Goal: Task Accomplishment & Management: Complete application form

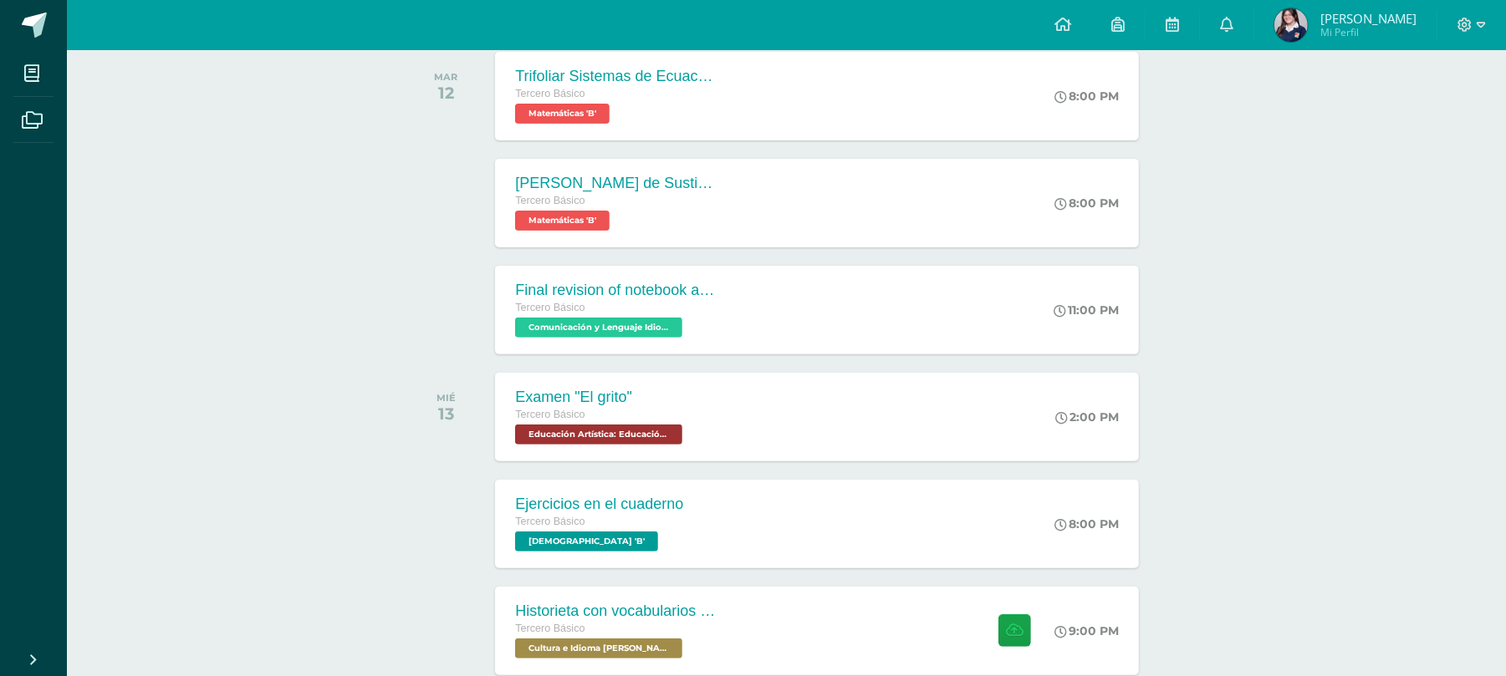
scroll to position [382, 0]
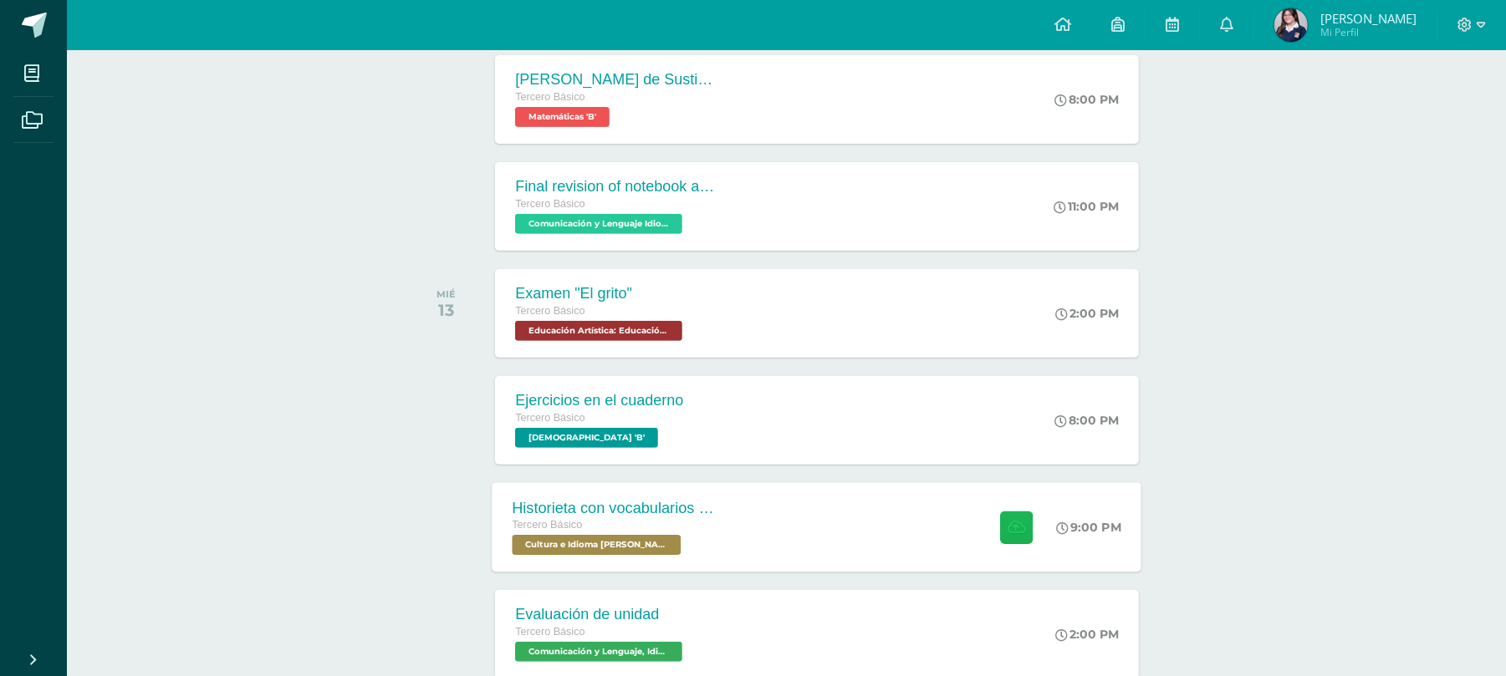
click at [1001, 519] on button at bounding box center [1016, 527] width 33 height 33
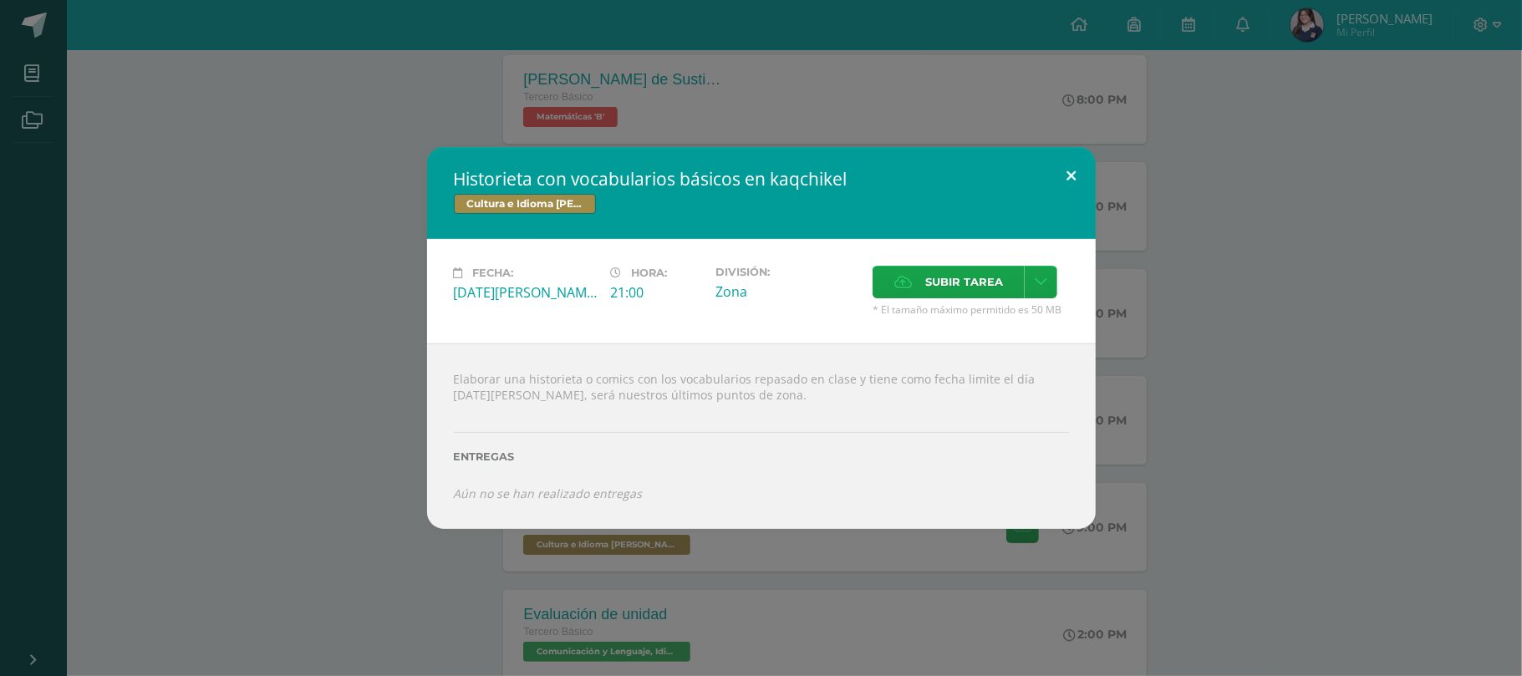
click at [1073, 176] on button at bounding box center [1072, 175] width 48 height 57
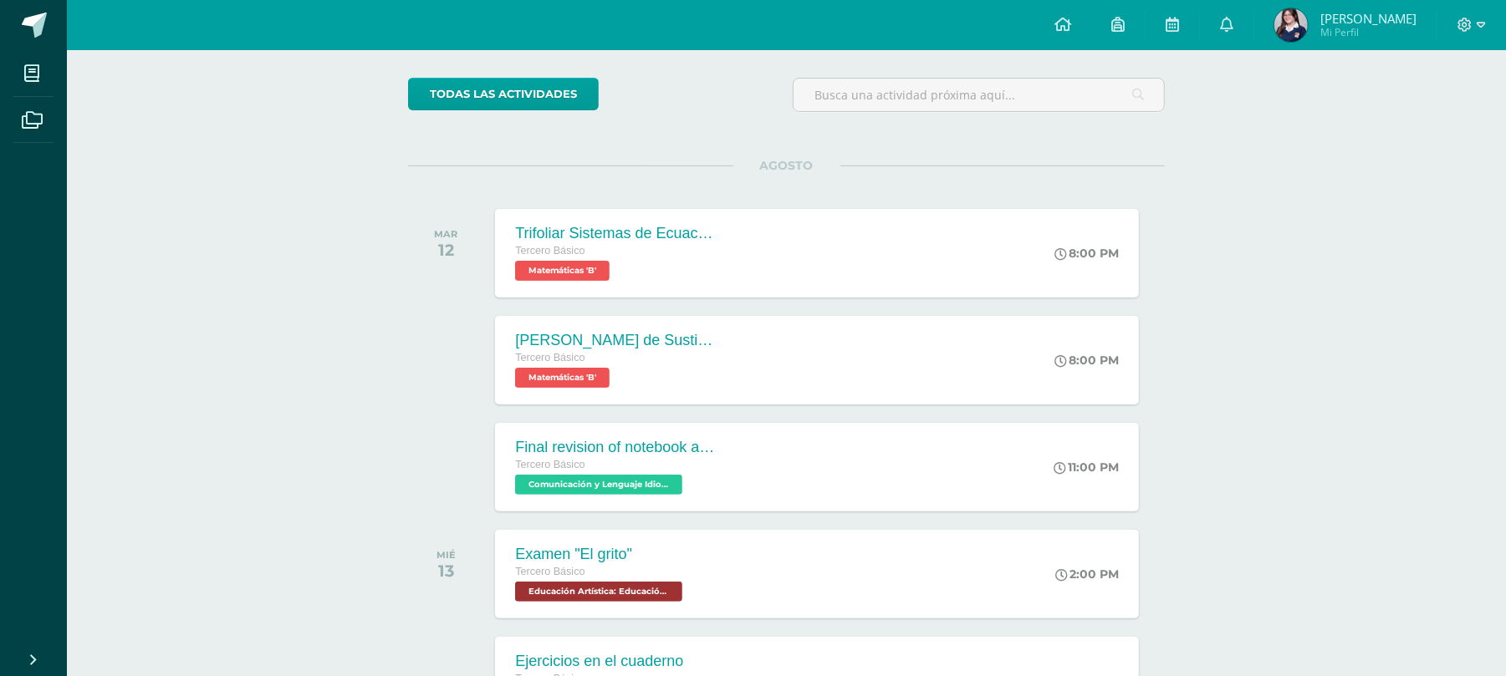
scroll to position [0, 0]
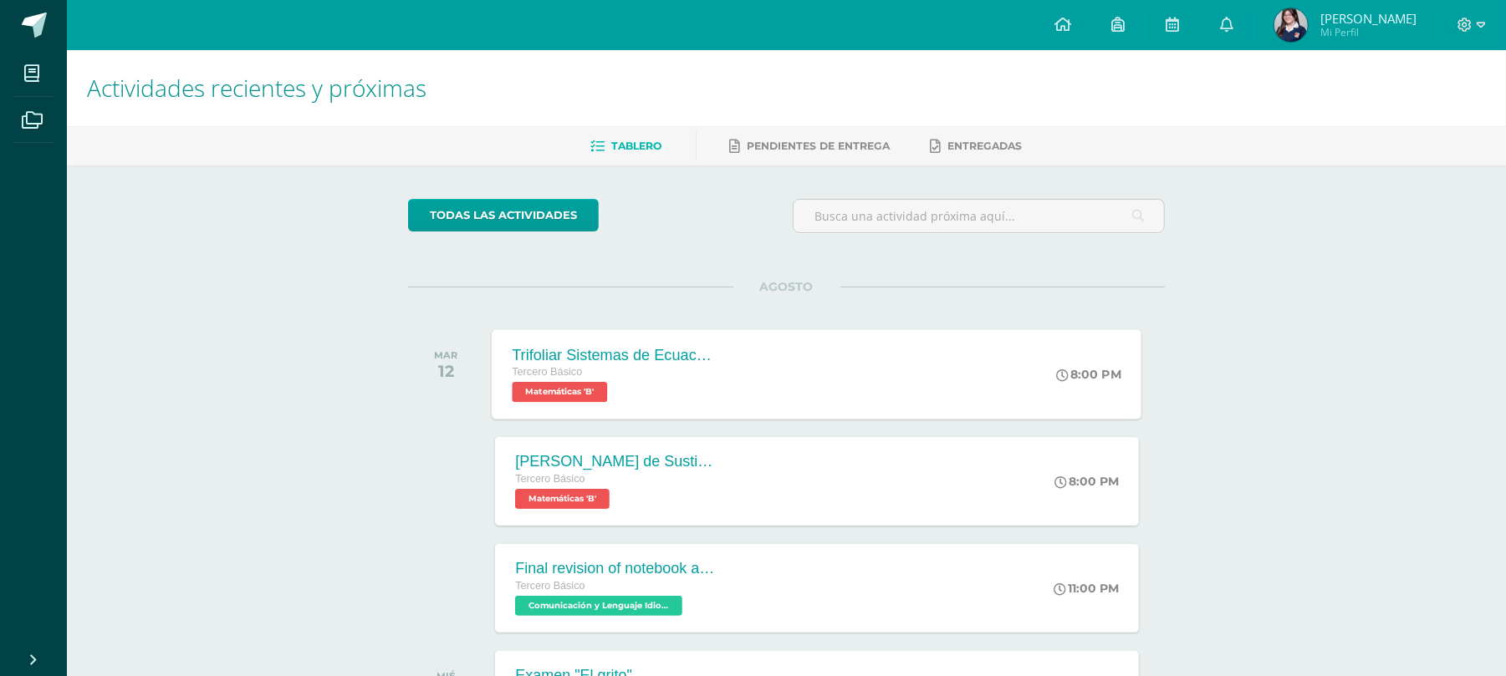
click at [704, 333] on div "Trifoliar Sistemas de Ecuaciones Tercero Básico Matemáticas 'B'" at bounding box center [613, 373] width 243 height 89
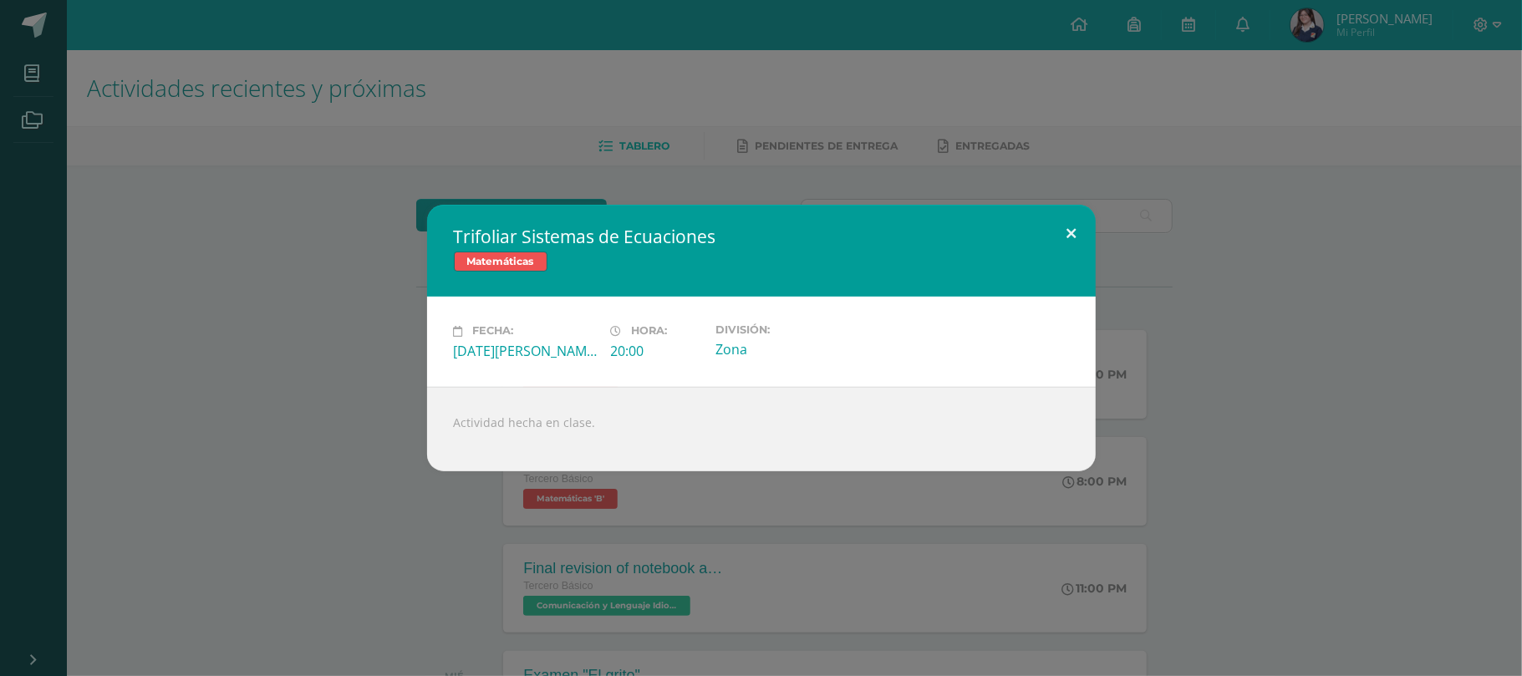
click at [1067, 221] on button at bounding box center [1072, 233] width 48 height 57
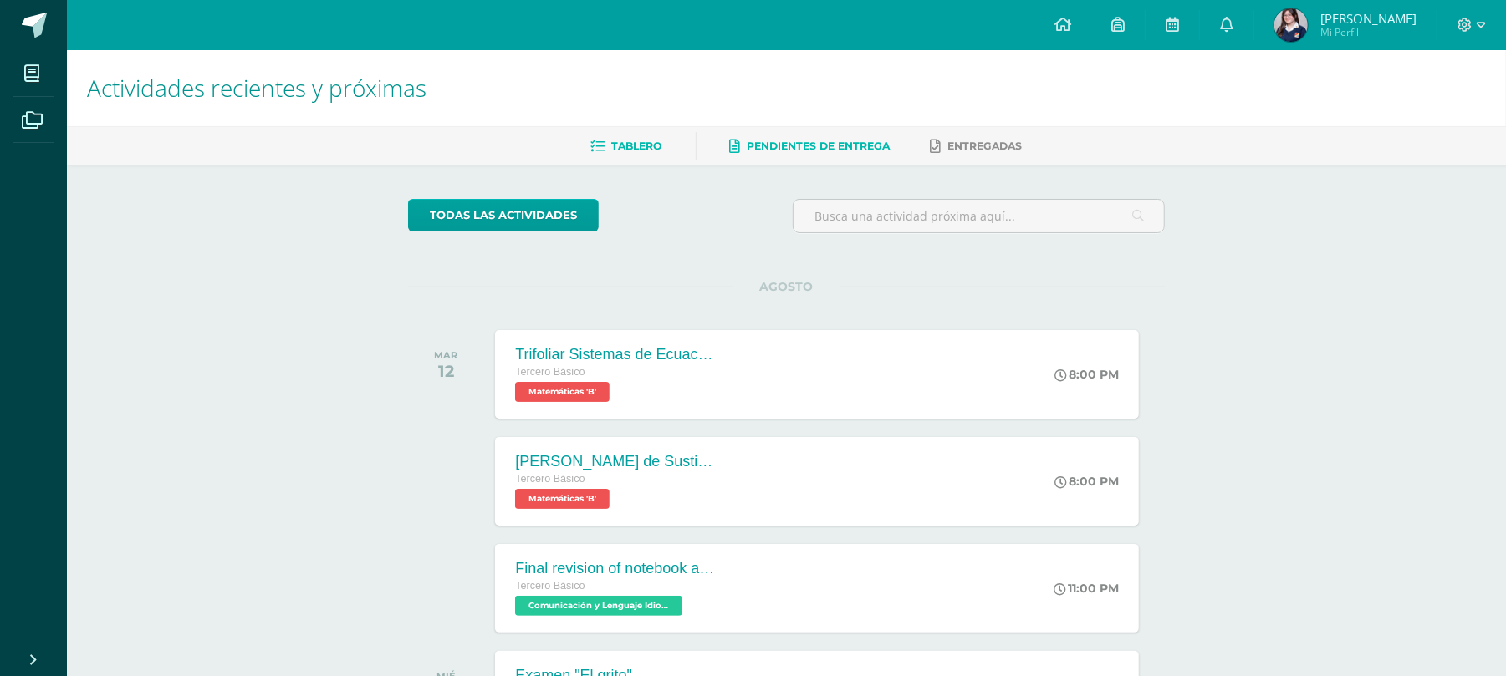
click at [794, 154] on link "Pendientes de entrega" at bounding box center [810, 146] width 161 height 27
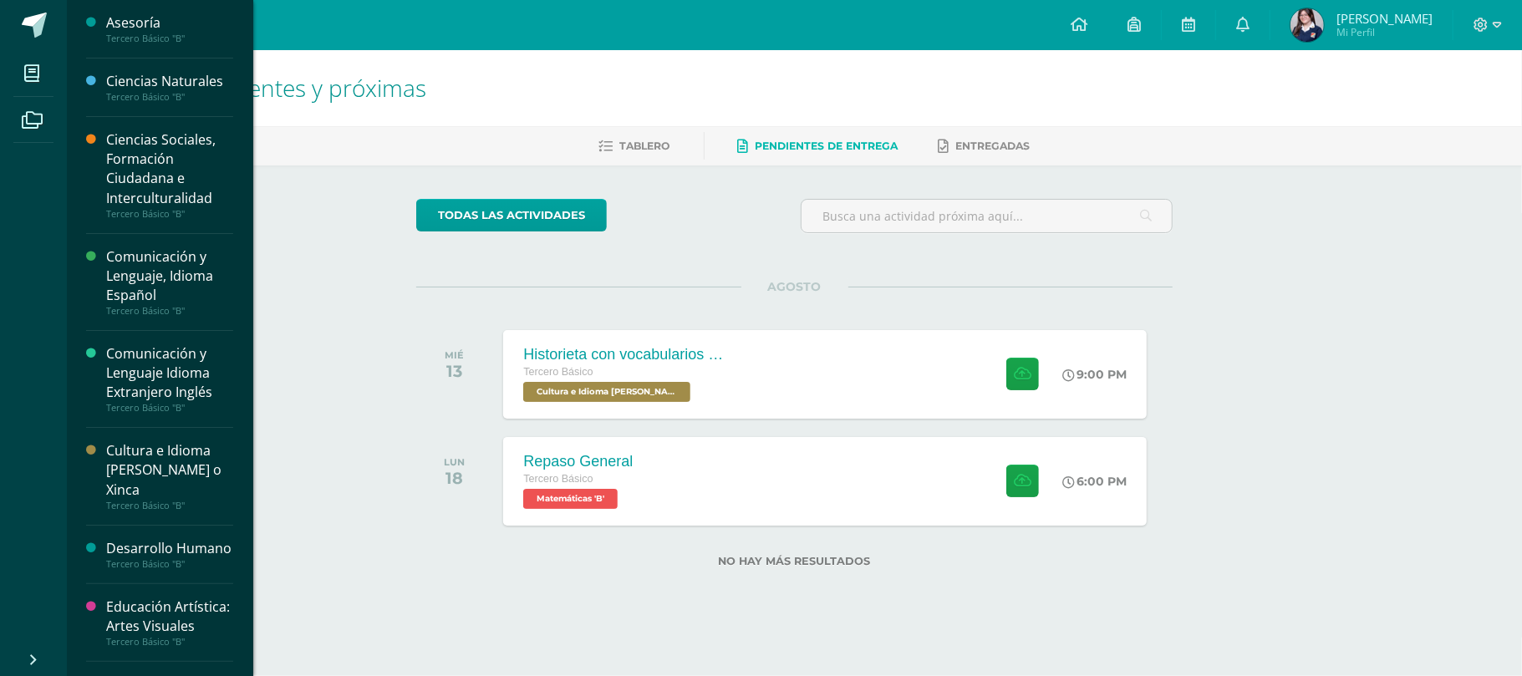
scroll to position [652, 0]
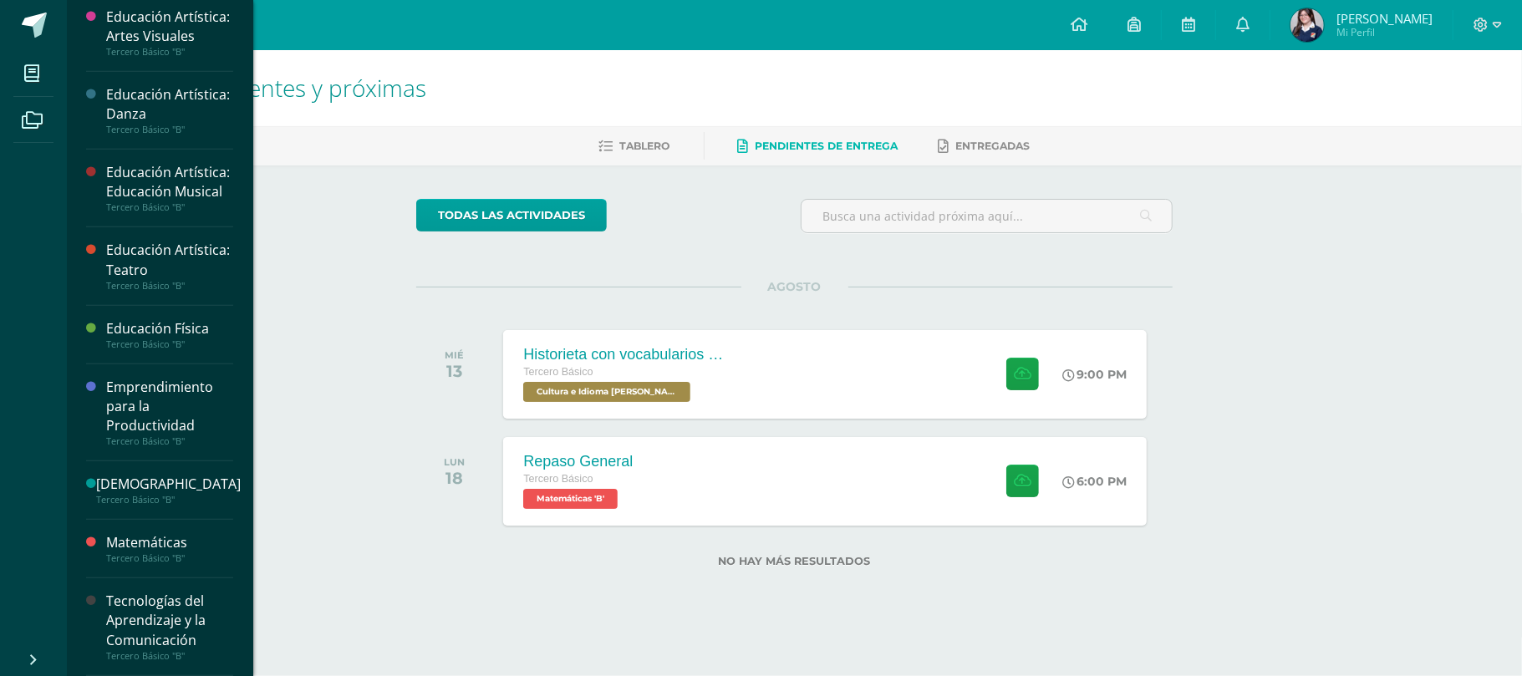
click at [181, 609] on div "Tecnologías del Aprendizaje y la Comunicación" at bounding box center [169, 621] width 127 height 58
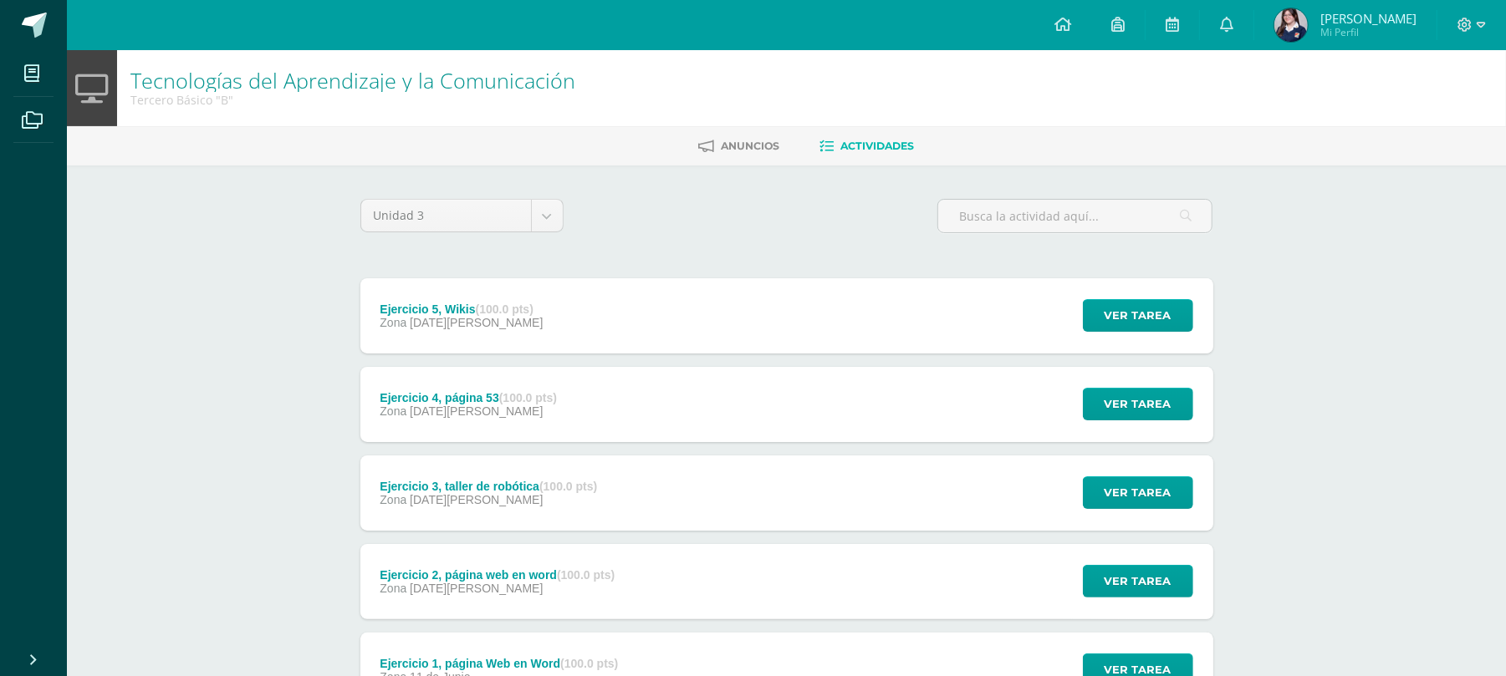
click at [1120, 597] on div "Ver tarea" at bounding box center [1134, 581] width 155 height 75
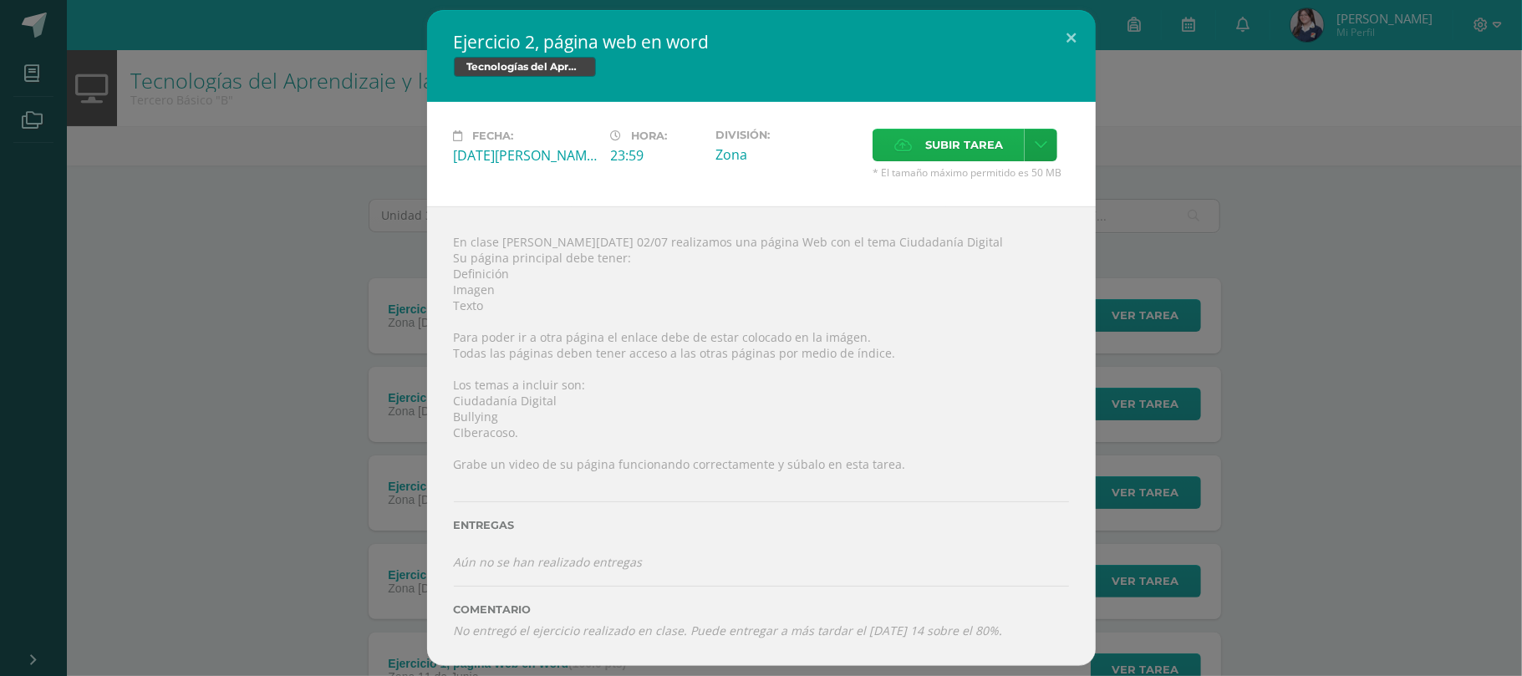
click at [991, 151] on span "Subir tarea" at bounding box center [964, 145] width 78 height 31
click at [0, 0] on input "Subir tarea" at bounding box center [0, 0] width 0 height 0
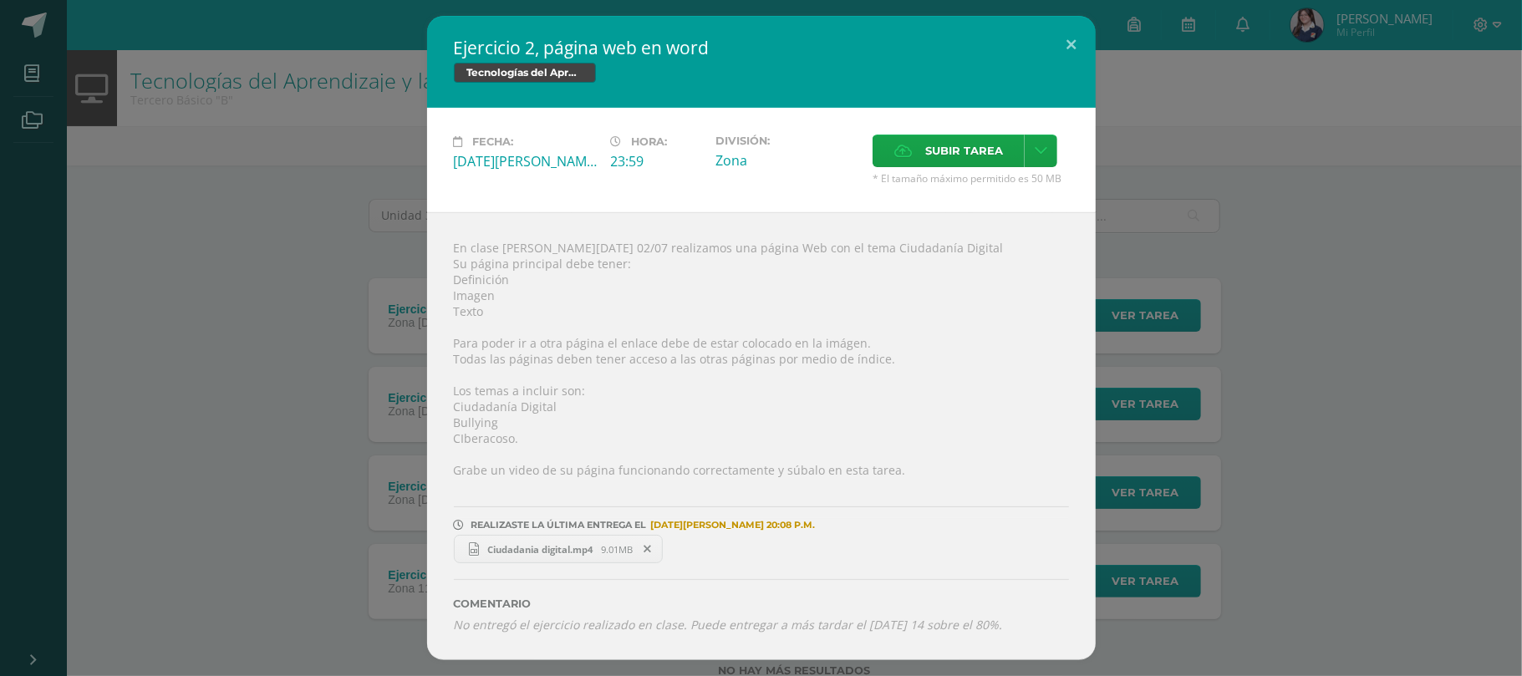
click at [563, 543] on span "Ciudadania digital.mp4" at bounding box center [540, 549] width 122 height 13
